Goal: Information Seeking & Learning: Learn about a topic

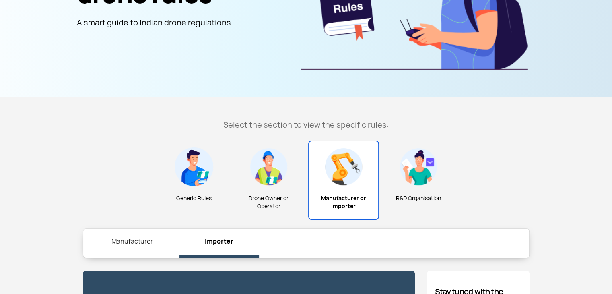
scroll to position [161, 0]
click at [188, 171] on img at bounding box center [194, 166] width 39 height 39
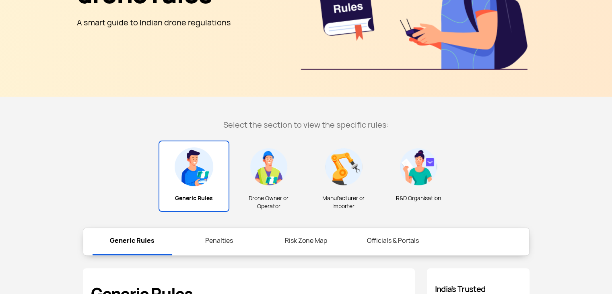
click at [419, 181] on img at bounding box center [418, 166] width 39 height 39
